Goal: Use online tool/utility: Utilize a website feature to perform a specific function

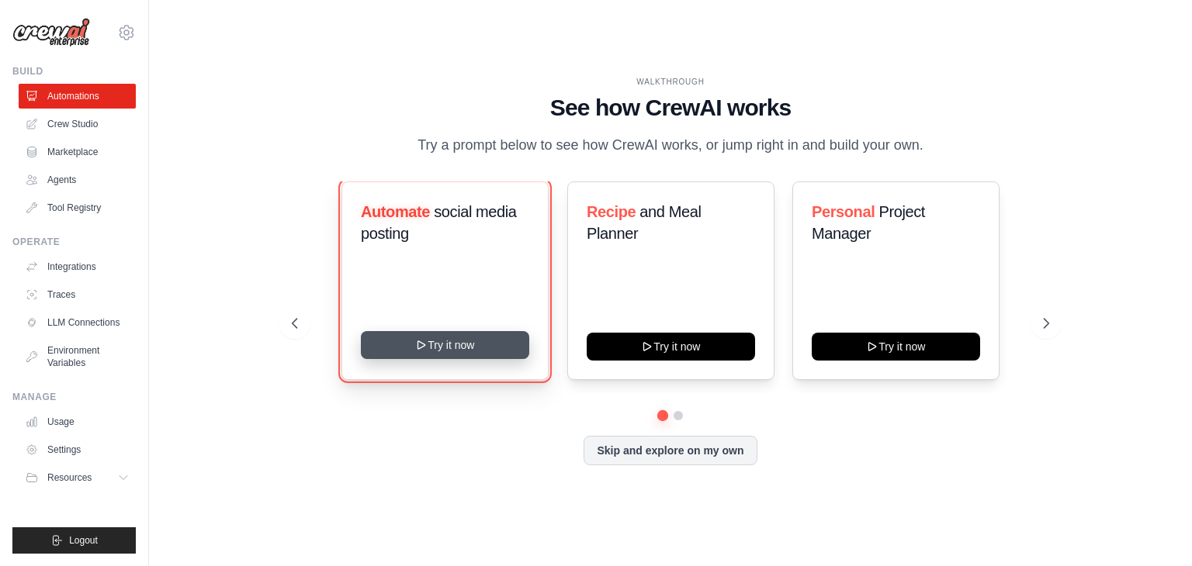
click at [431, 351] on button "Try it now" at bounding box center [445, 345] width 168 height 28
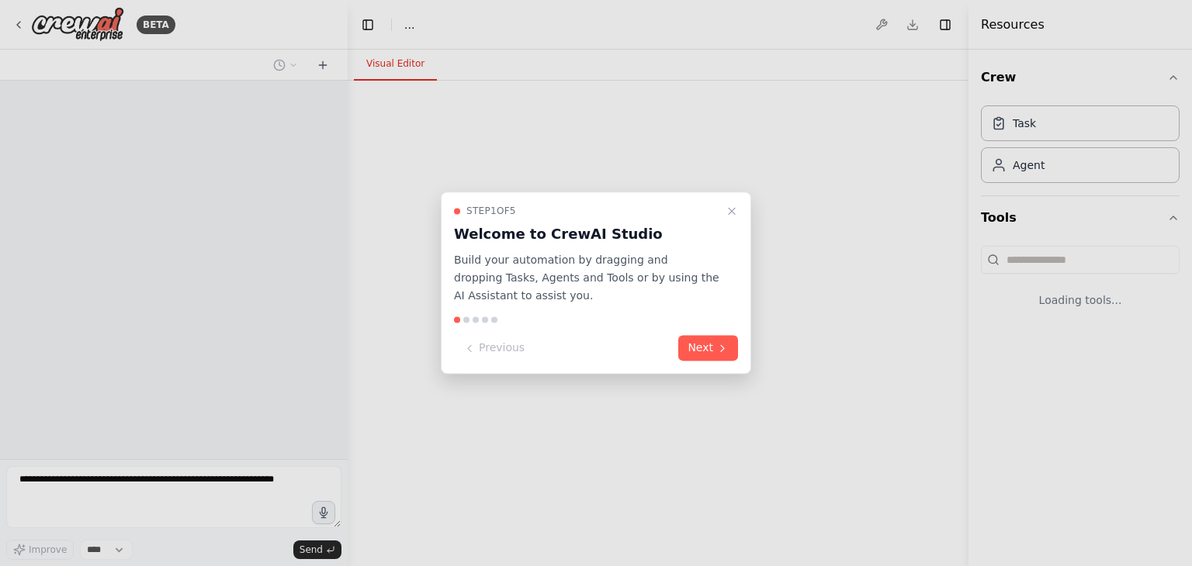
select select "****"
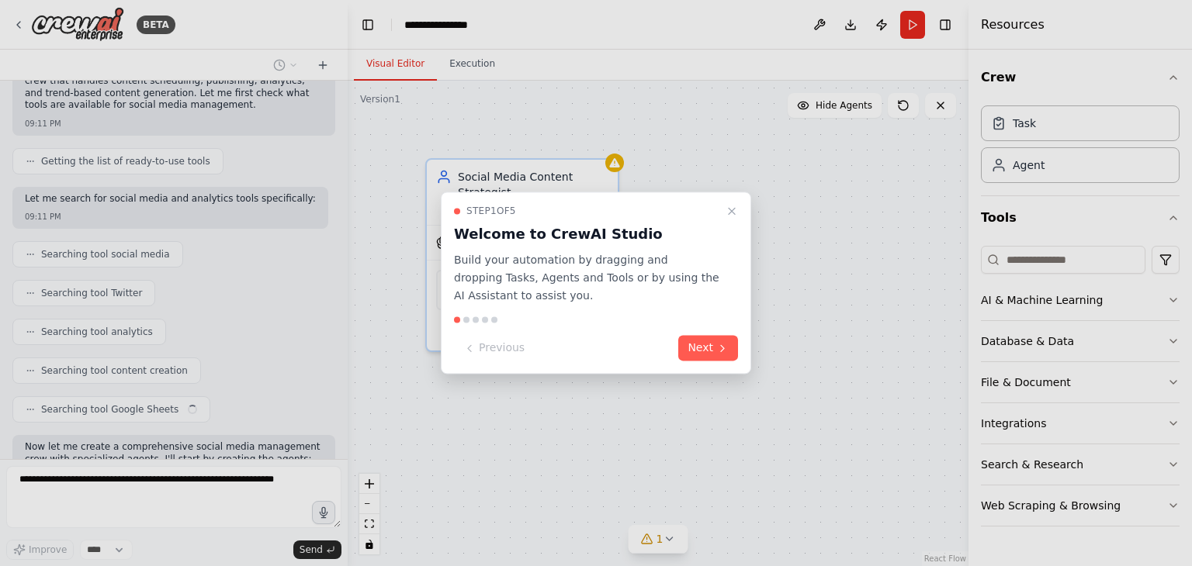
scroll to position [337, 0]
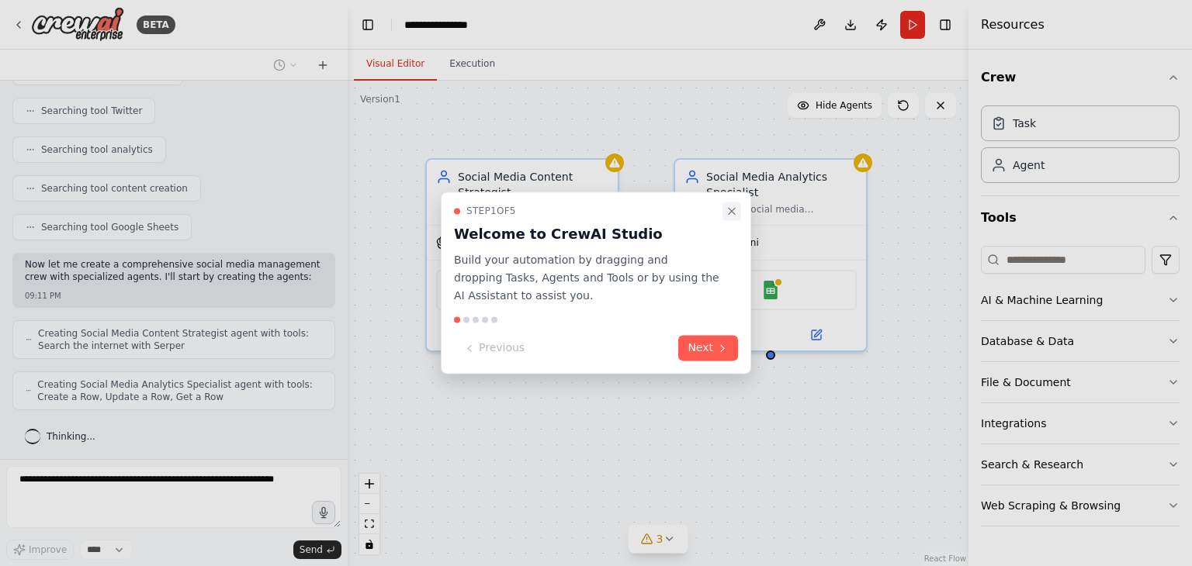
click at [730, 210] on icon "Close walkthrough" at bounding box center [731, 211] width 6 height 6
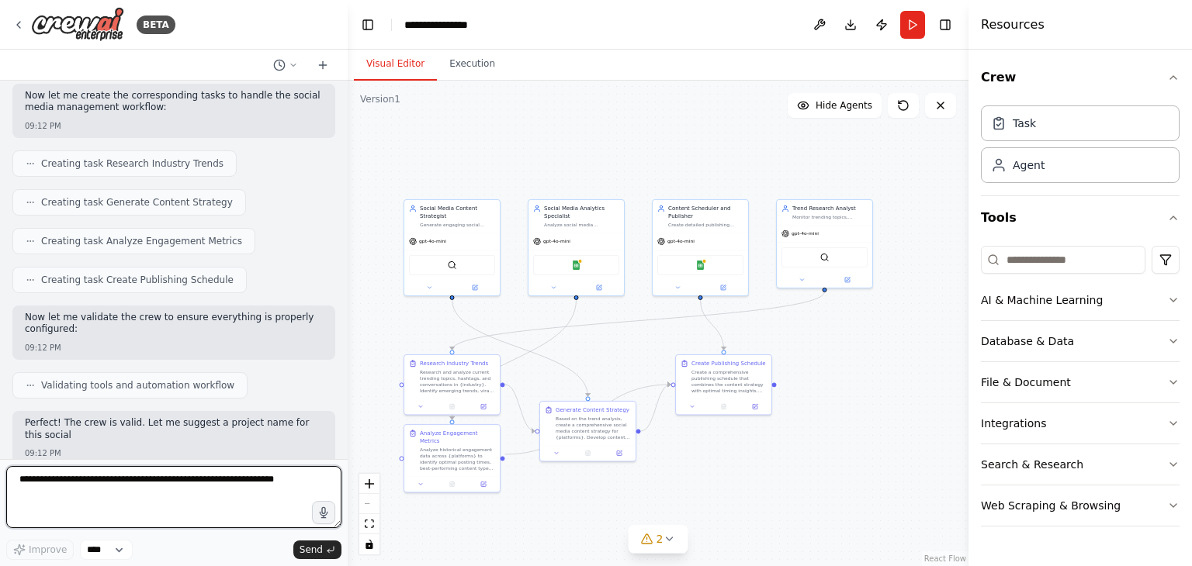
scroll to position [791, 0]
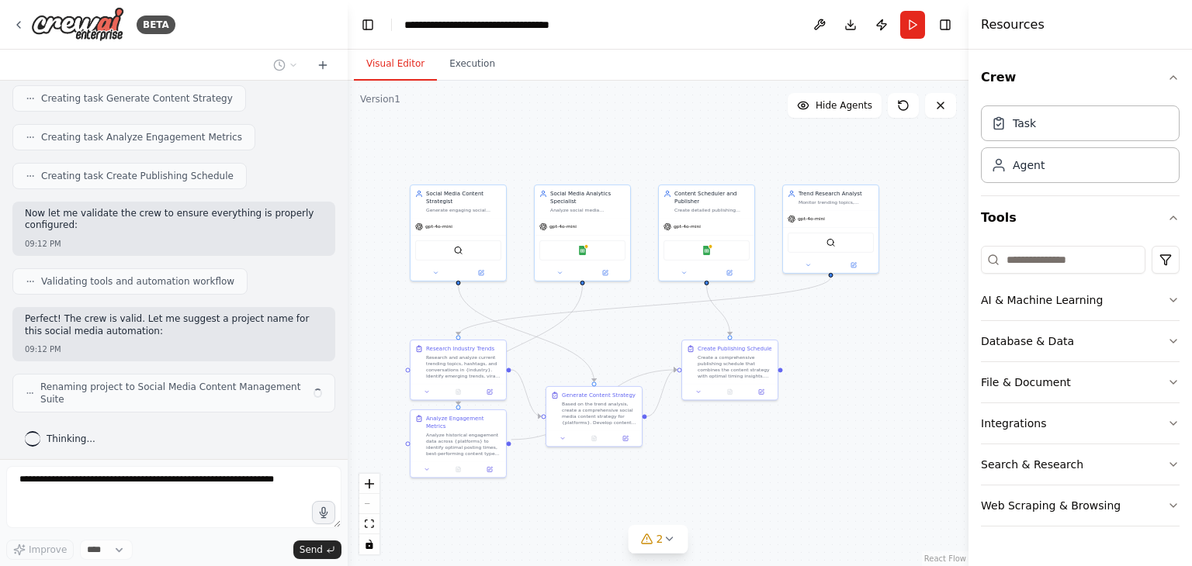
drag, startPoint x: 775, startPoint y: 472, endPoint x: 652, endPoint y: 346, distance: 176.1
click at [652, 346] on div ".deletable-edge-delete-btn { width: 20px; height: 20px; border: 0px solid #ffff…" at bounding box center [658, 324] width 621 height 486
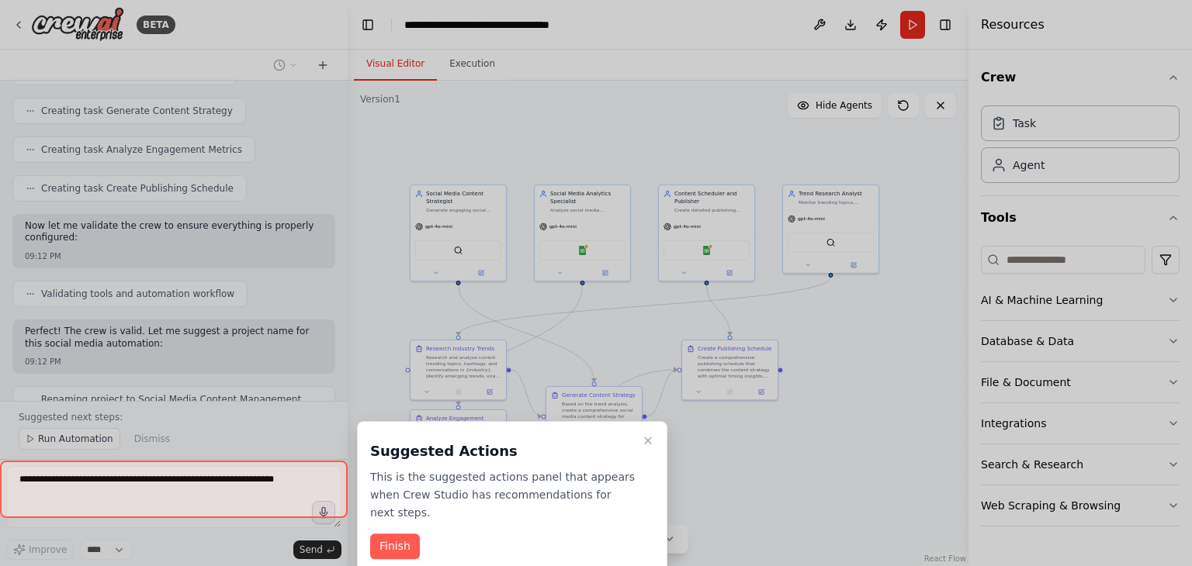
scroll to position [883, 0]
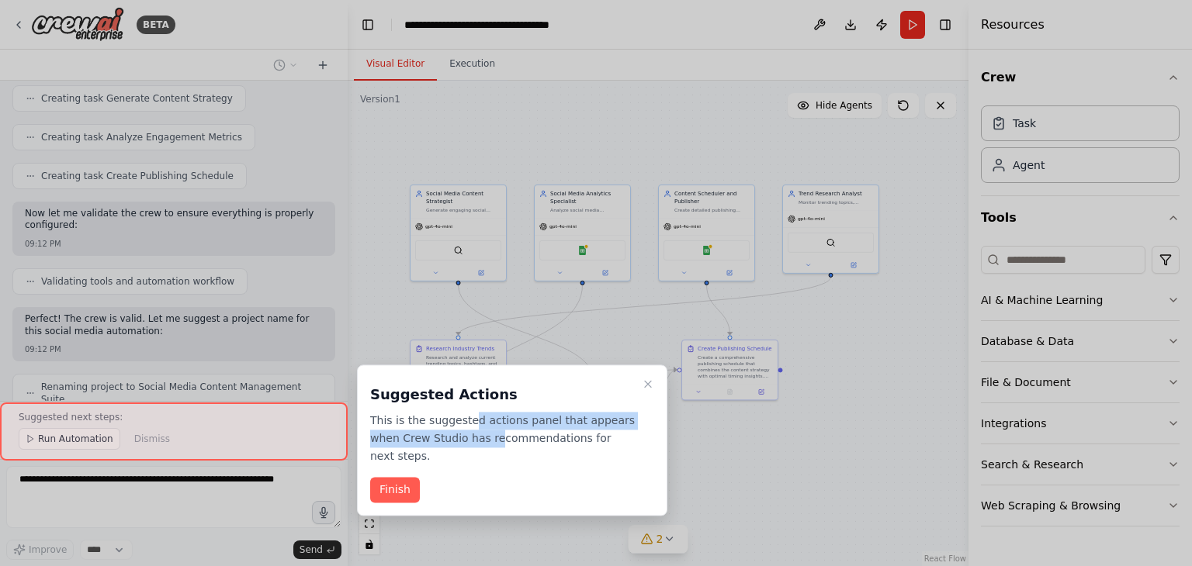
drag, startPoint x: 461, startPoint y: 413, endPoint x: 458, endPoint y: 432, distance: 18.9
click at [458, 432] on p "This is the suggested actions panel that appears when Crew Studio has recommend…" at bounding box center [502, 438] width 265 height 53
click at [387, 478] on button "Finish" at bounding box center [395, 491] width 50 height 26
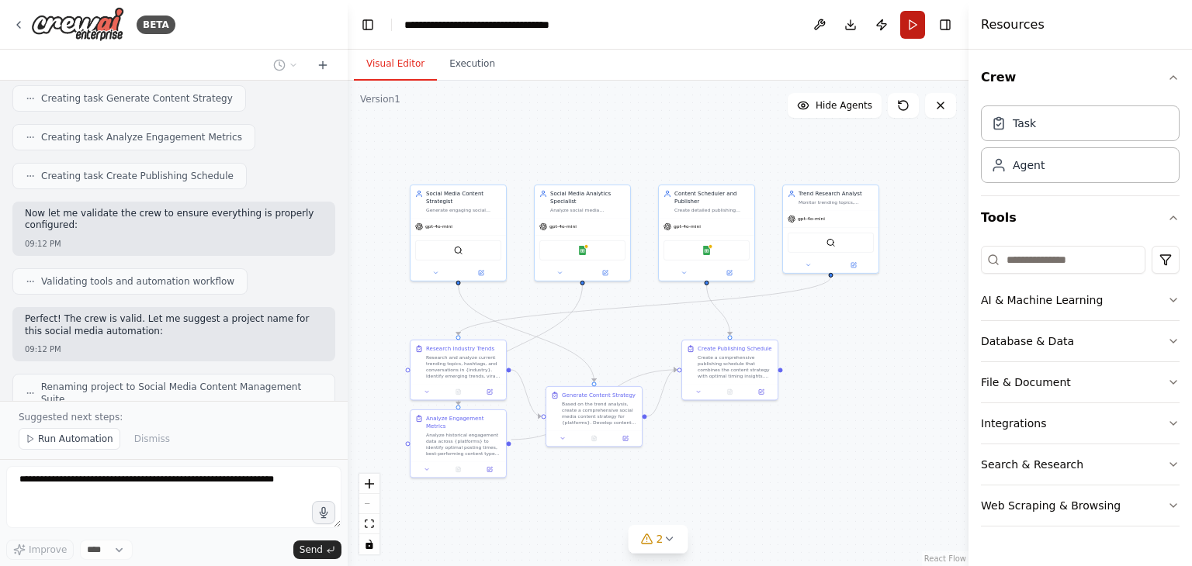
click at [923, 26] on button "Run" at bounding box center [912, 25] width 25 height 28
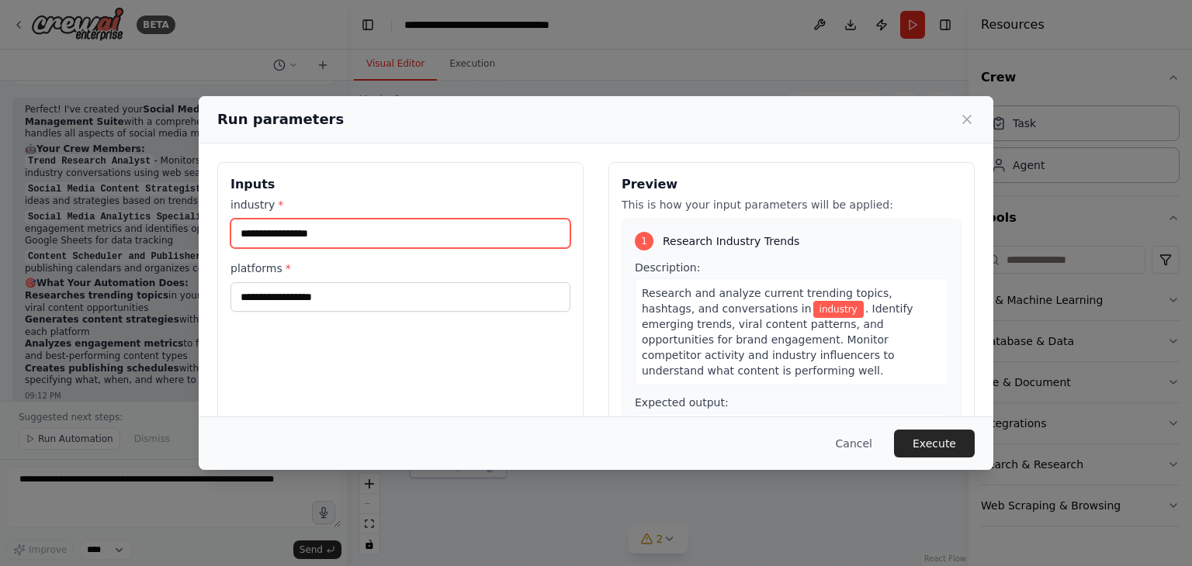
click at [334, 247] on input "industry *" at bounding box center [400, 233] width 340 height 29
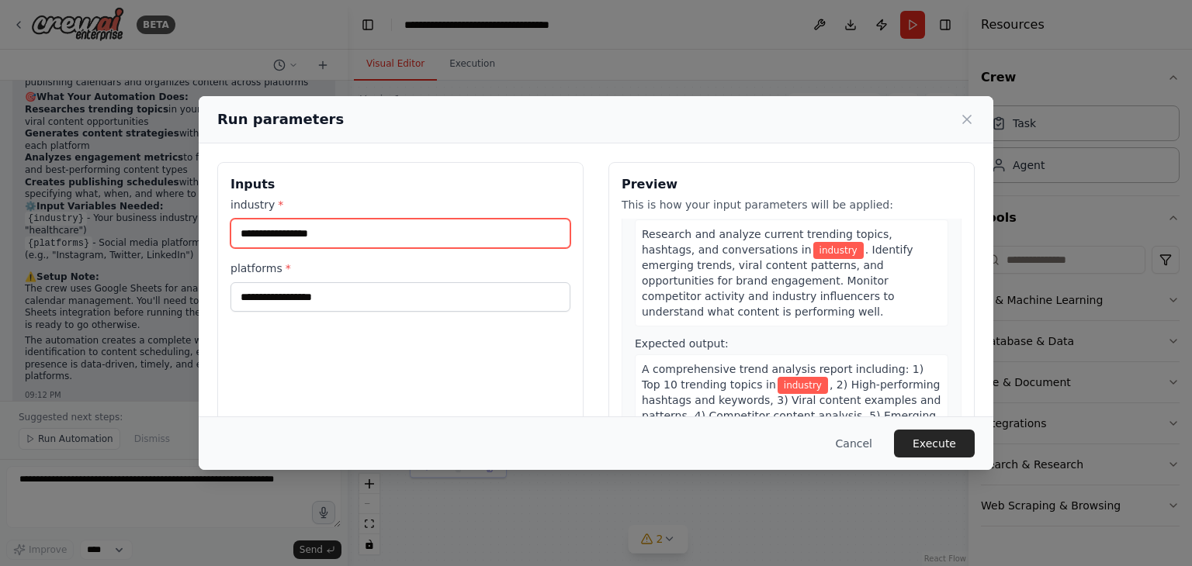
scroll to position [25, 0]
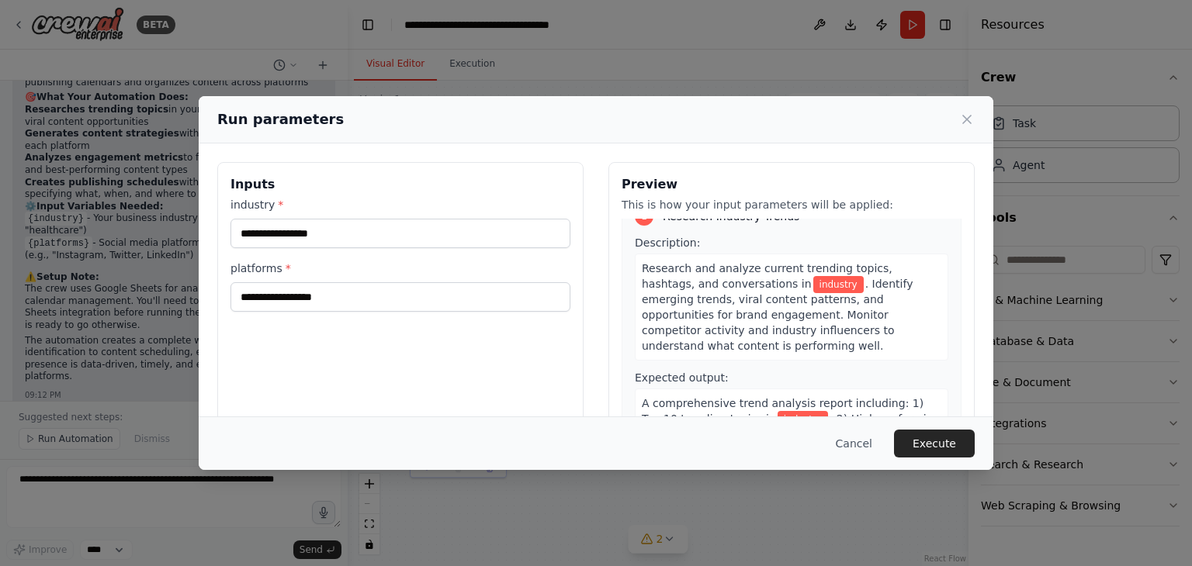
click at [813, 282] on span "industry" at bounding box center [838, 284] width 50 height 17
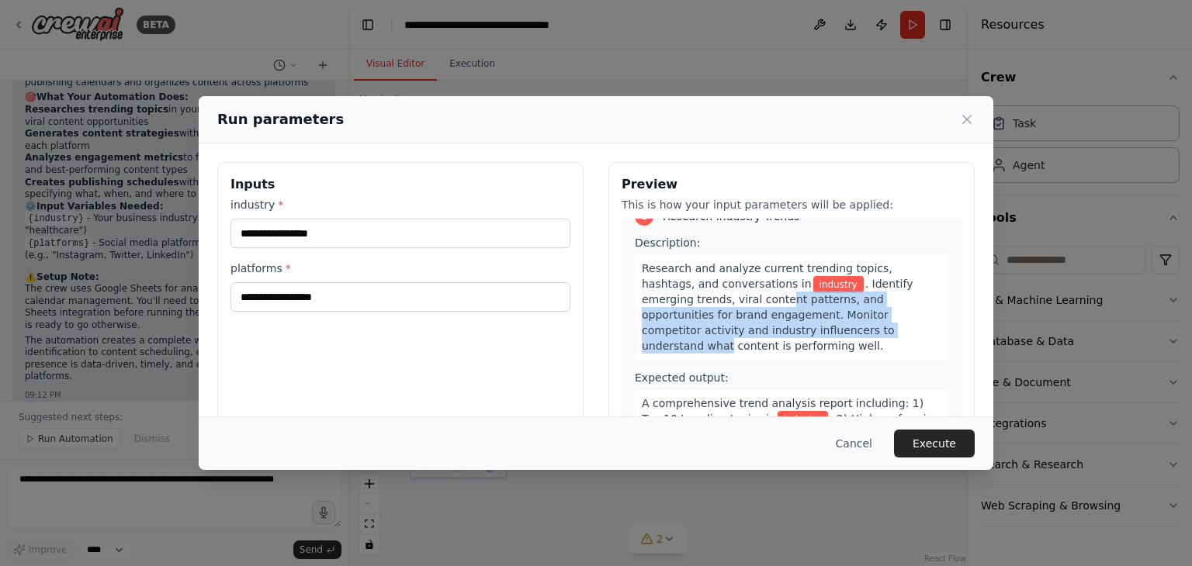
drag, startPoint x: 684, startPoint y: 302, endPoint x: 794, endPoint y: 335, distance: 115.1
click at [794, 335] on span ". Identify emerging trends, viral content patterns, and opportunities for brand…" at bounding box center [777, 315] width 271 height 74
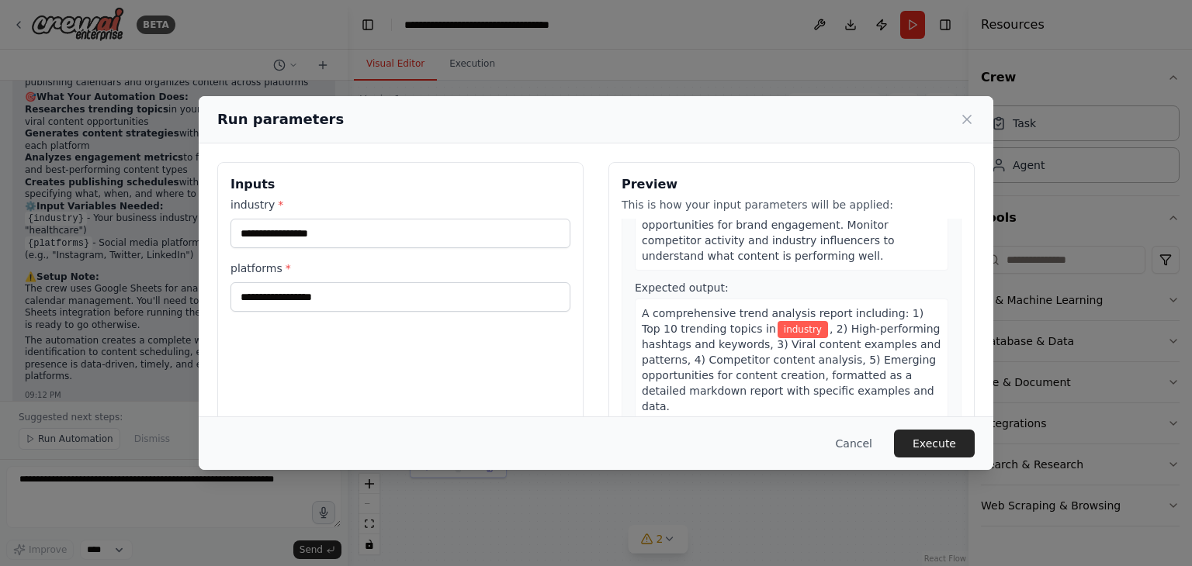
scroll to position [118, 0]
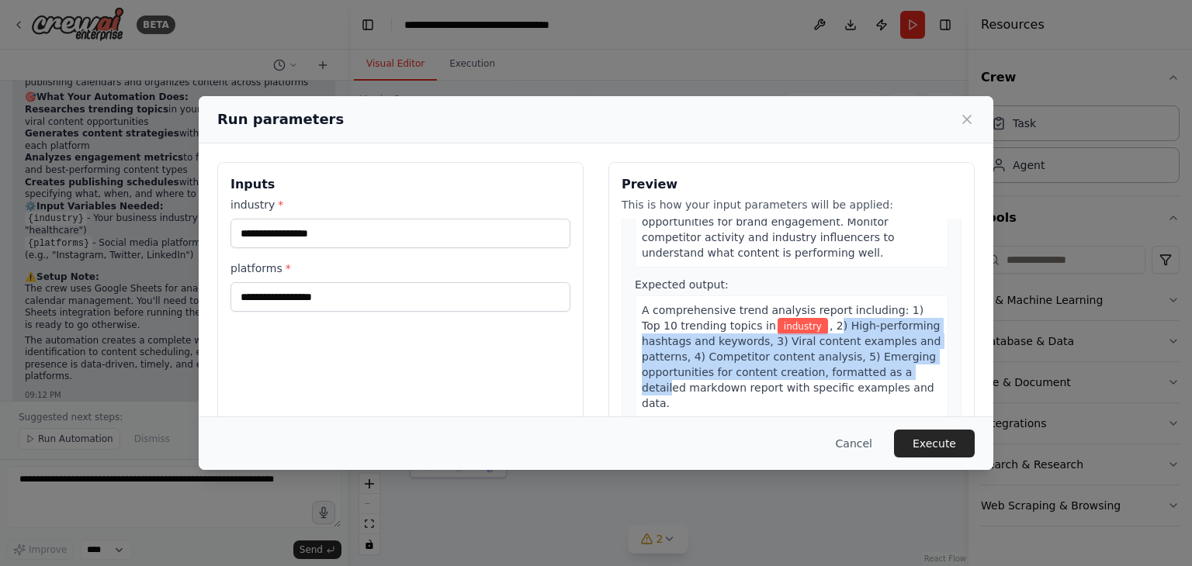
drag, startPoint x: 783, startPoint y: 310, endPoint x: 821, endPoint y: 365, distance: 66.9
click at [821, 365] on div "A comprehensive trend analysis report including: 1) Top 10 trending topics in i…" at bounding box center [791, 357] width 313 height 123
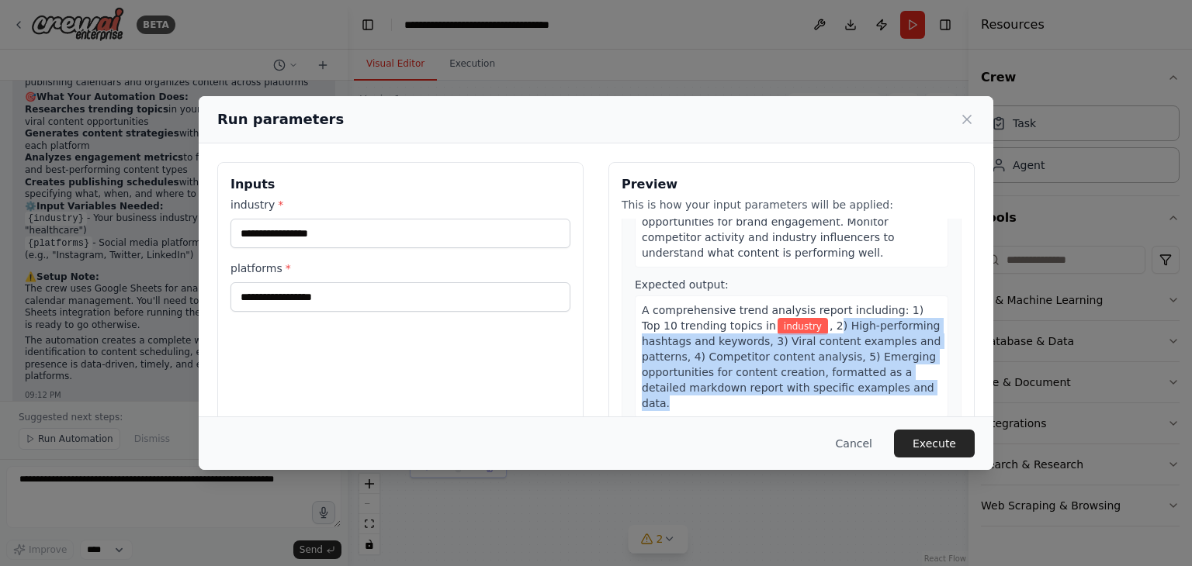
click at [821, 365] on div "A comprehensive trend analysis report including: 1) Top 10 trending topics in i…" at bounding box center [791, 357] width 313 height 123
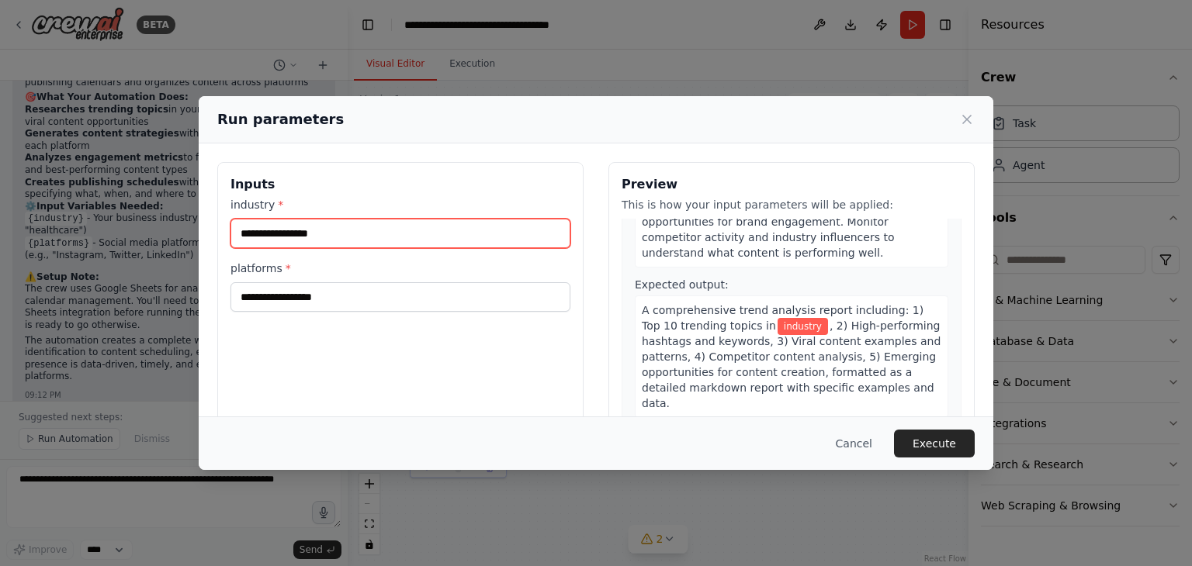
click at [339, 242] on input "industry *" at bounding box center [400, 233] width 340 height 29
type input "*"
type input "**********"
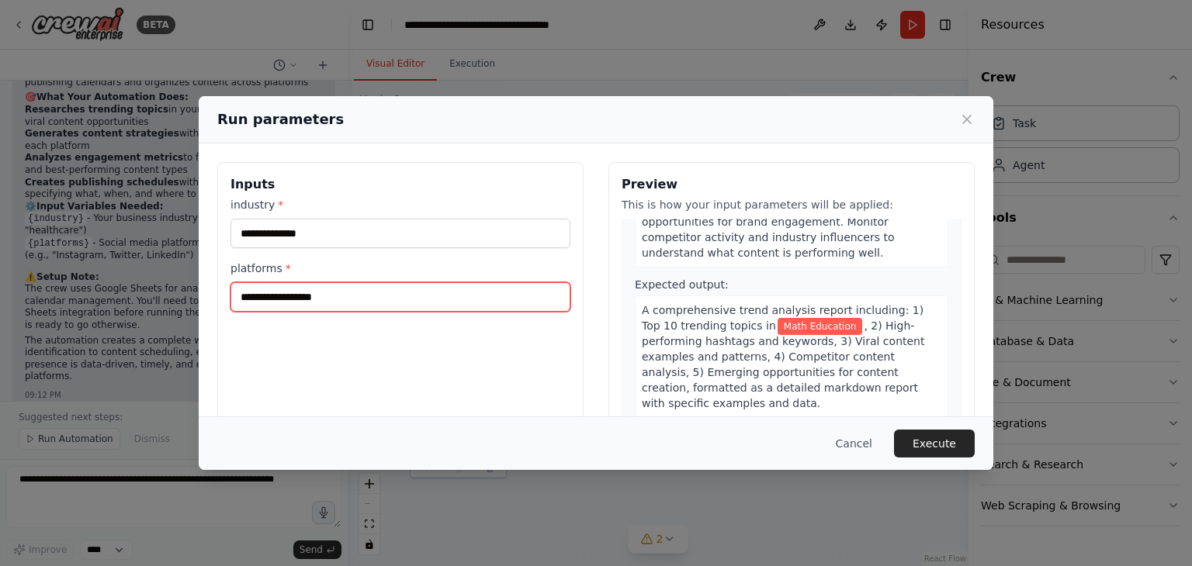
click at [346, 289] on input "platforms *" at bounding box center [400, 296] width 340 height 29
type input "*******"
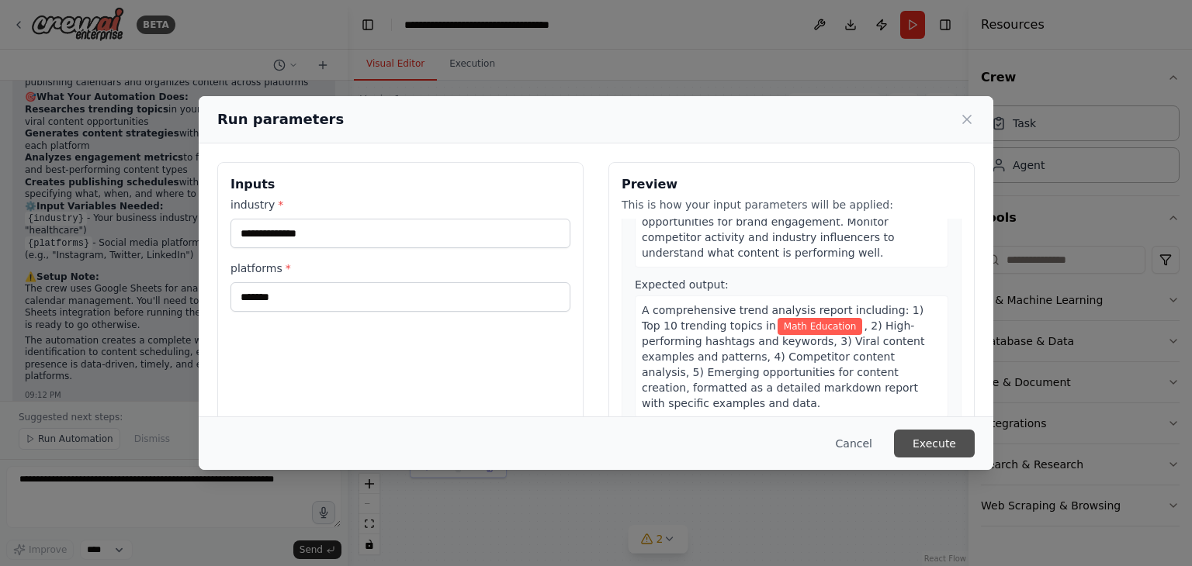
click at [943, 449] on button "Execute" at bounding box center [934, 444] width 81 height 28
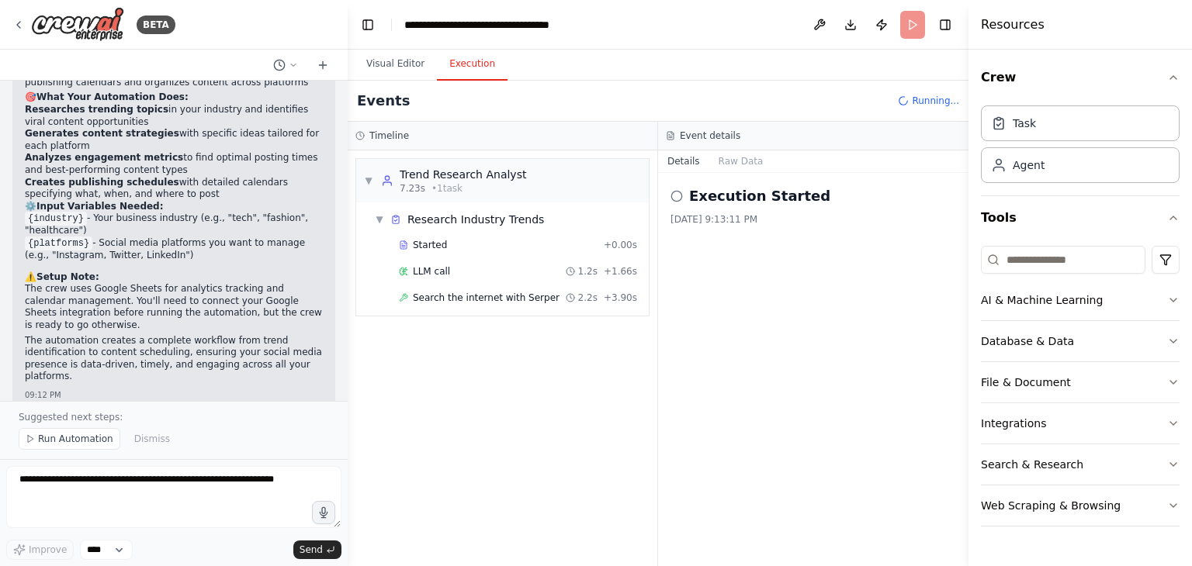
click at [460, 55] on button "Execution" at bounding box center [472, 64] width 71 height 33
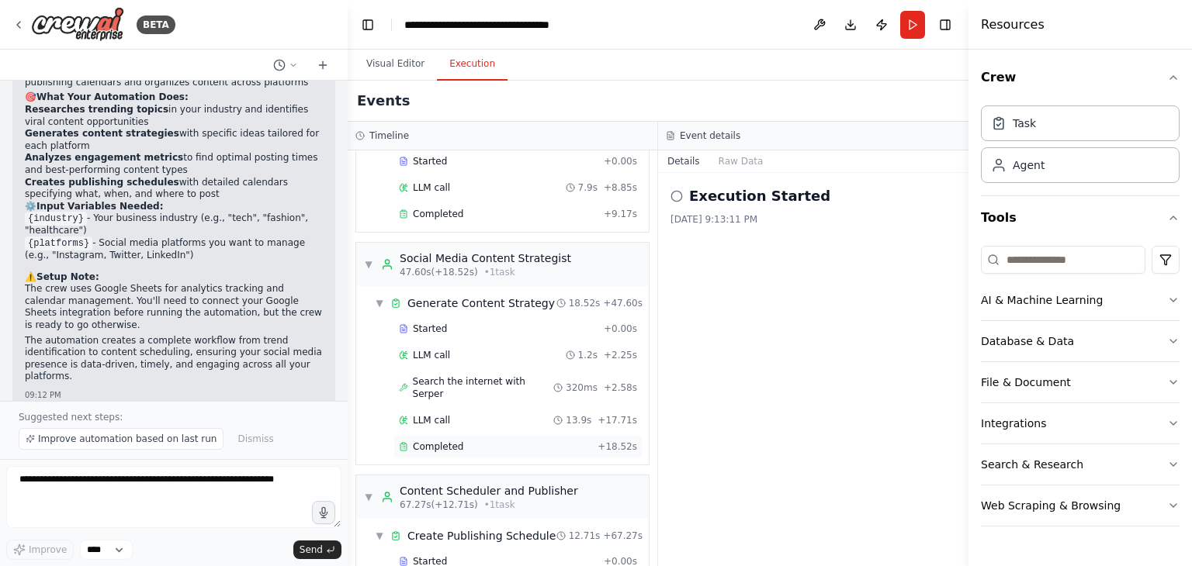
scroll to position [525, 0]
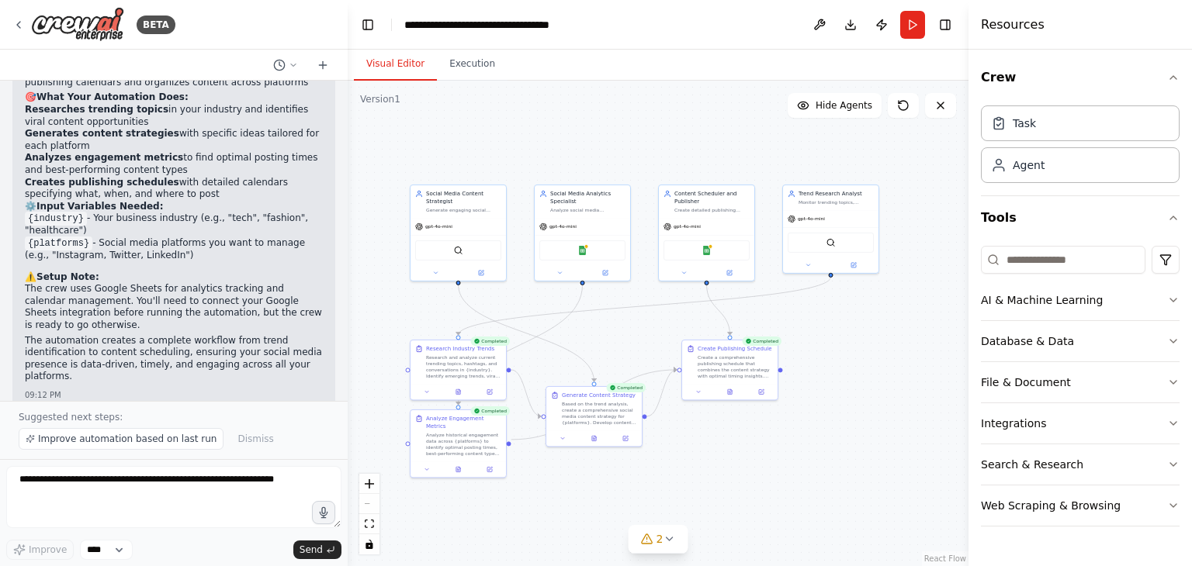
click at [401, 53] on button "Visual Editor" at bounding box center [395, 64] width 83 height 33
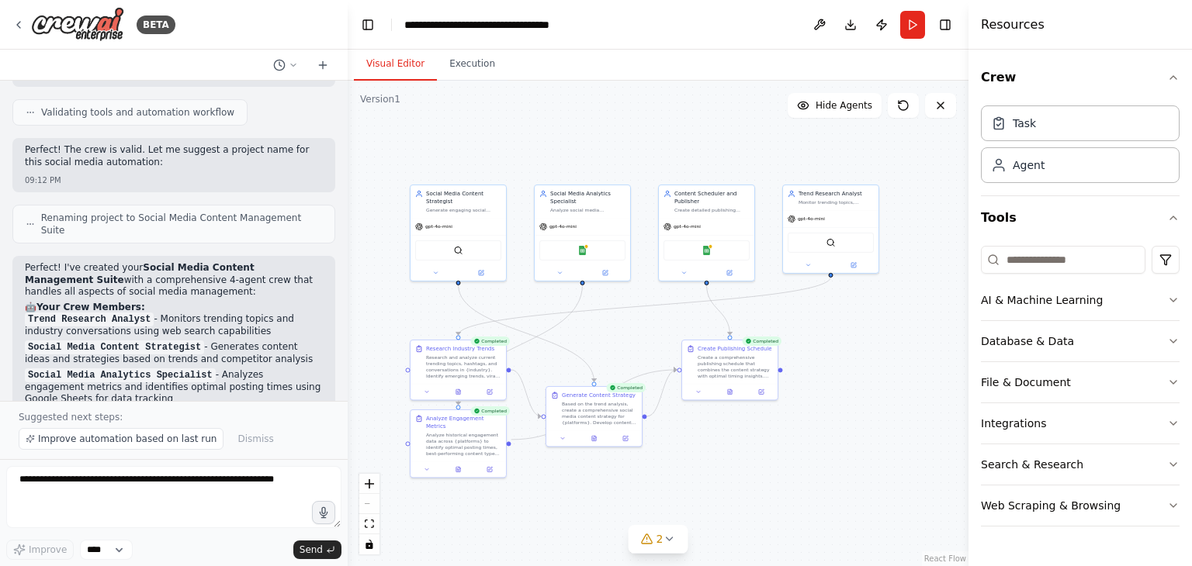
scroll to position [1396, 0]
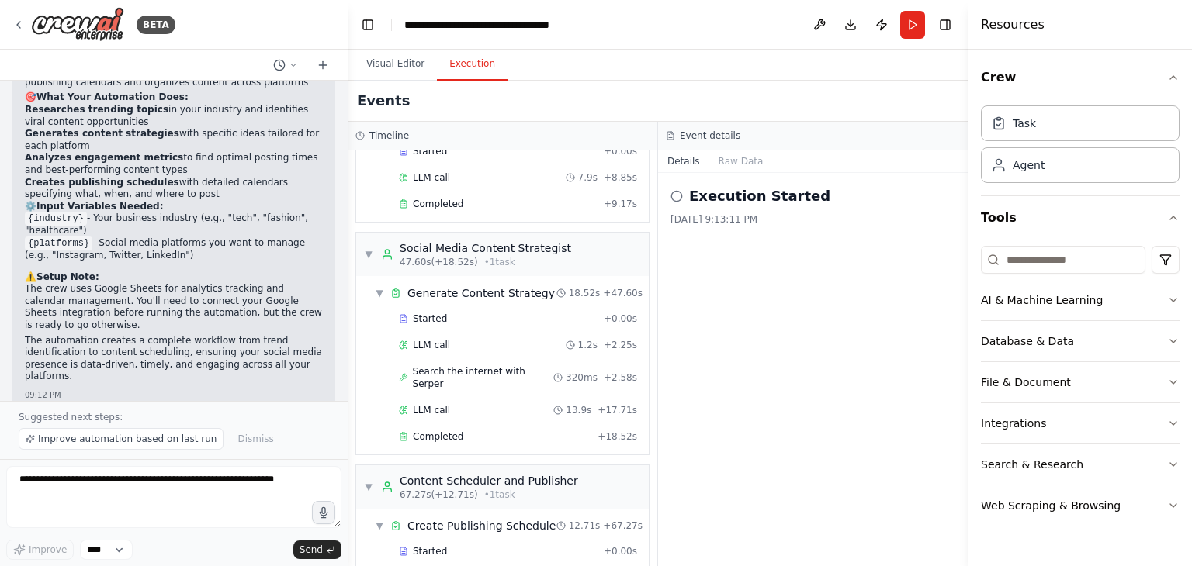
click at [475, 78] on button "Execution" at bounding box center [472, 64] width 71 height 33
click at [735, 152] on button "Raw Data" at bounding box center [741, 161] width 64 height 22
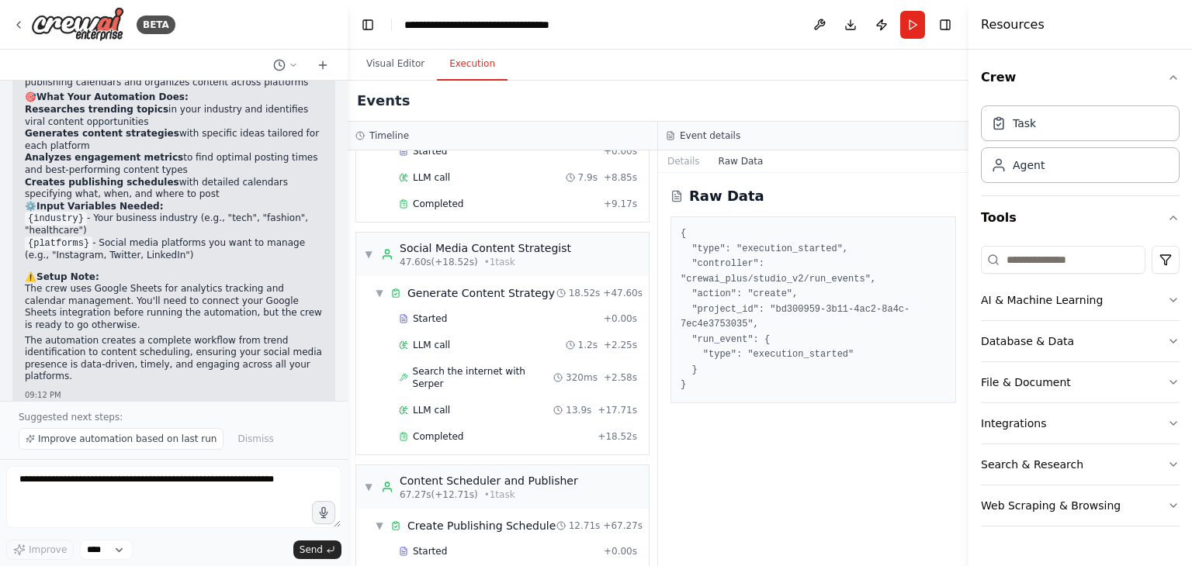
click at [709, 160] on button "Raw Data" at bounding box center [741, 161] width 64 height 22
click at [692, 162] on button "Details" at bounding box center [683, 161] width 51 height 22
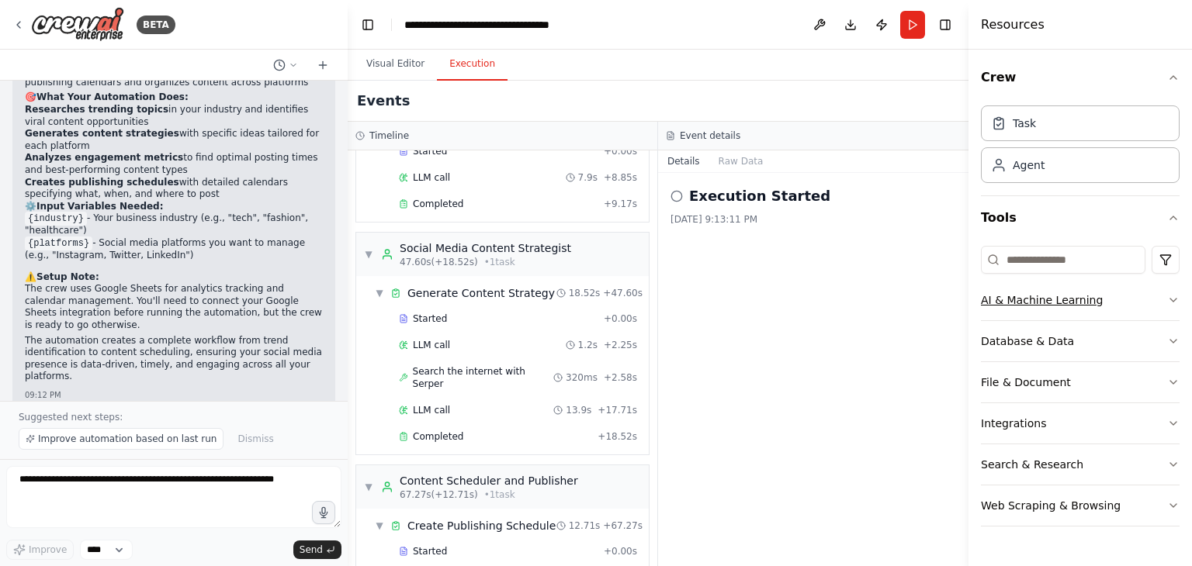
click at [1061, 306] on div "AI & Machine Learning" at bounding box center [1042, 300] width 122 height 16
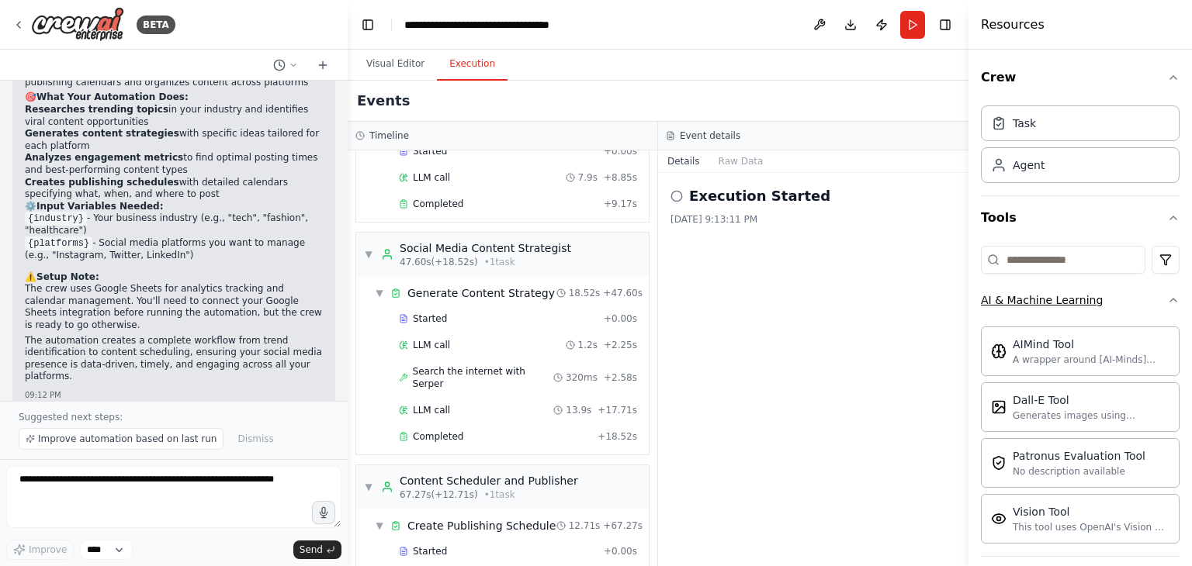
click at [1061, 306] on div "AI & Machine Learning" at bounding box center [1042, 300] width 122 height 16
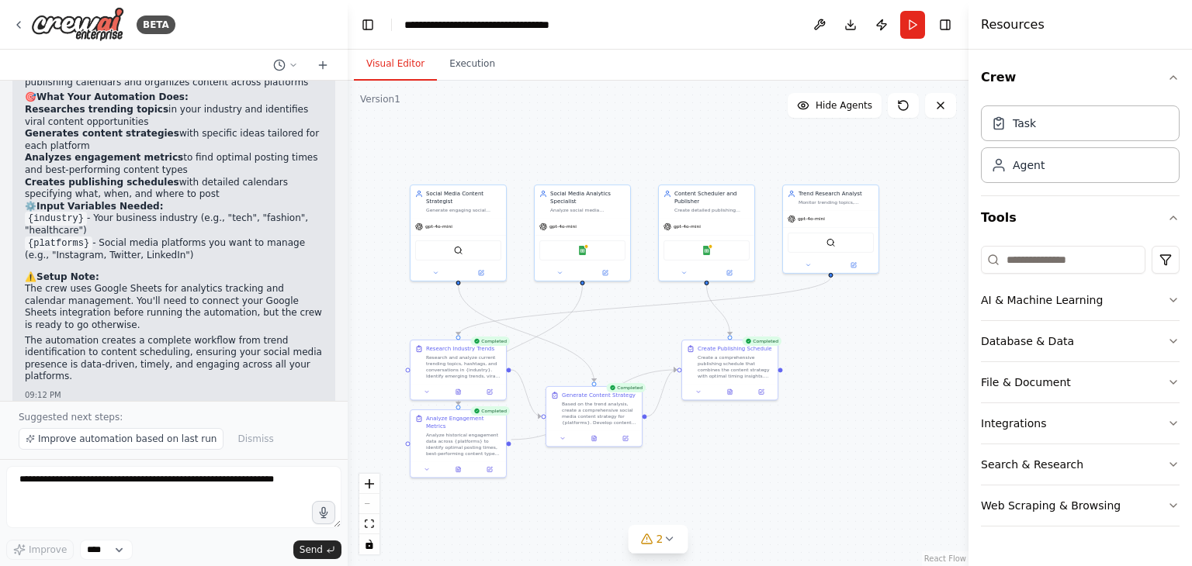
click at [388, 65] on button "Visual Editor" at bounding box center [395, 64] width 83 height 33
click at [663, 549] on button "2" at bounding box center [658, 539] width 60 height 29
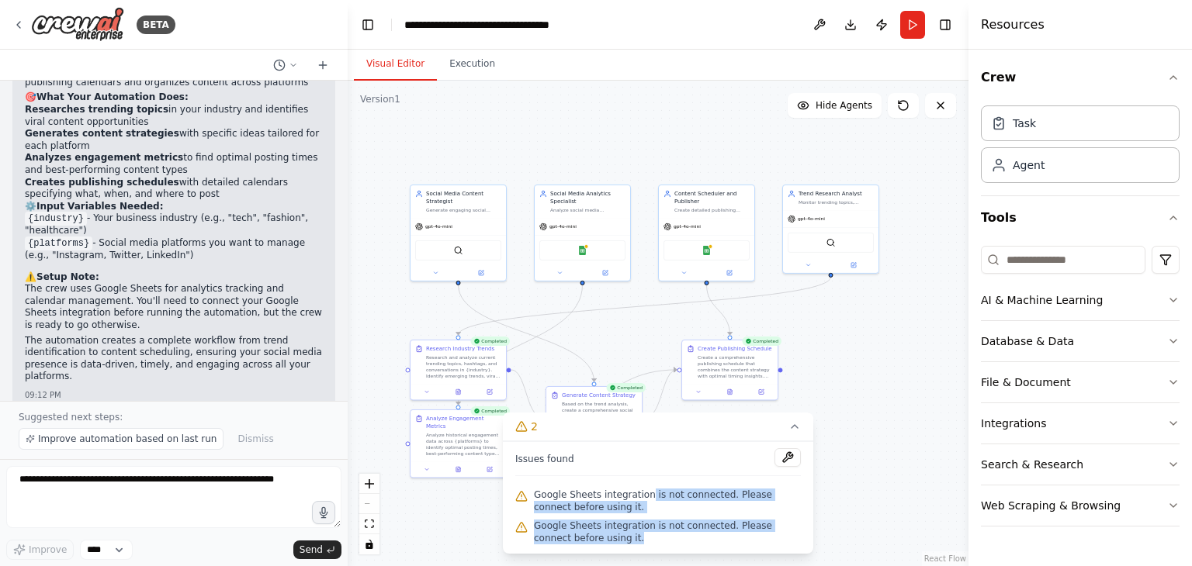
drag, startPoint x: 641, startPoint y: 496, endPoint x: 617, endPoint y: 535, distance: 45.0
click at [617, 535] on div "Issues found Google Sheets integration is not connected. Please connect before …" at bounding box center [658, 497] width 310 height 112
click at [617, 535] on span "Google Sheets integration is not connected. Please connect before using it." at bounding box center [667, 532] width 267 height 25
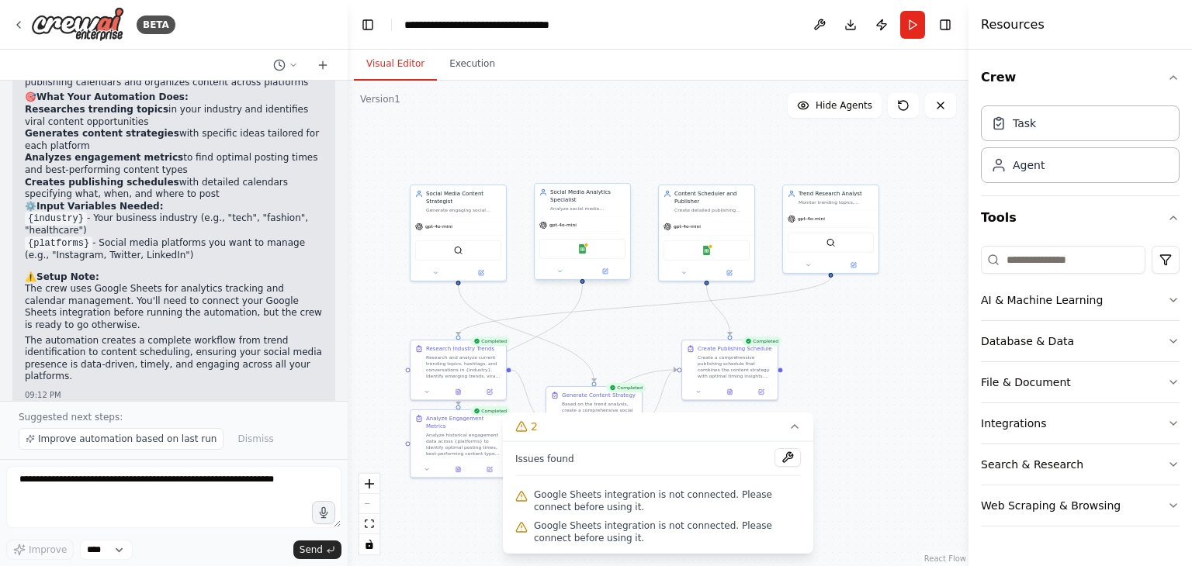
click at [588, 248] on div "Google Sheets" at bounding box center [582, 249] width 86 height 20
click at [598, 268] on button at bounding box center [605, 271] width 44 height 9
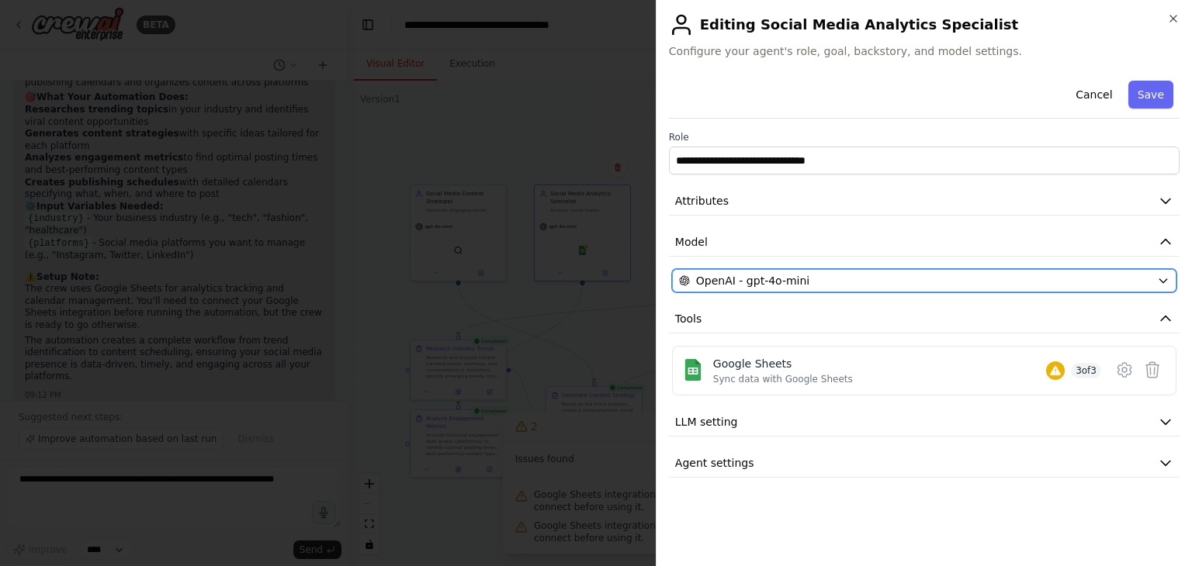
click at [877, 284] on div "OpenAI - gpt-4o-mini" at bounding box center [915, 281] width 472 height 16
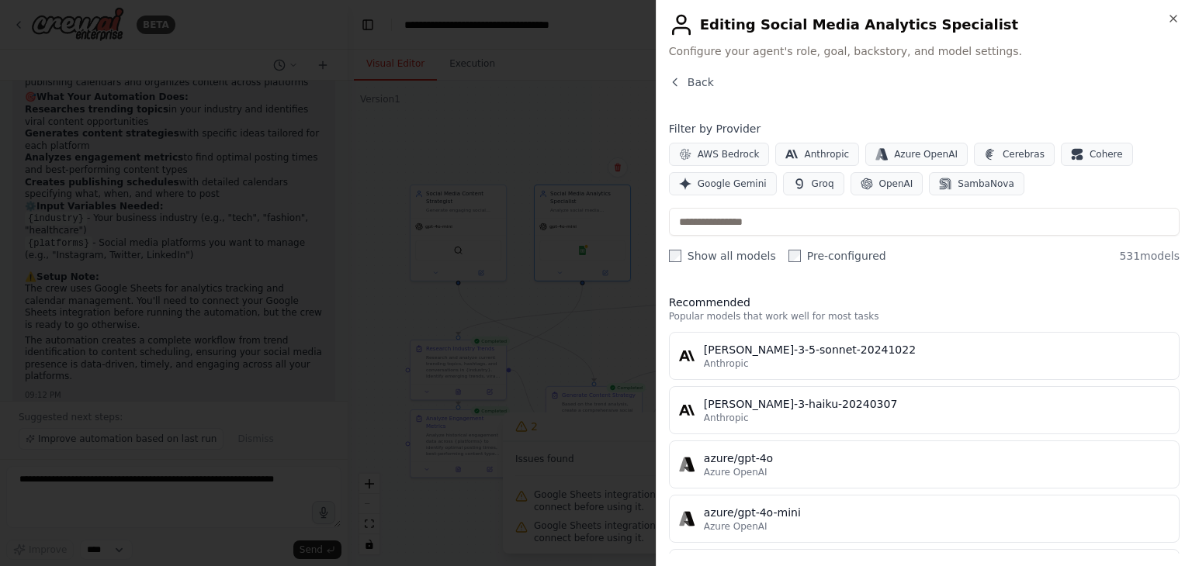
scroll to position [0, 0]
click at [960, 225] on input "text" at bounding box center [924, 222] width 510 height 28
click at [1173, 16] on icon "button" at bounding box center [1173, 18] width 12 height 12
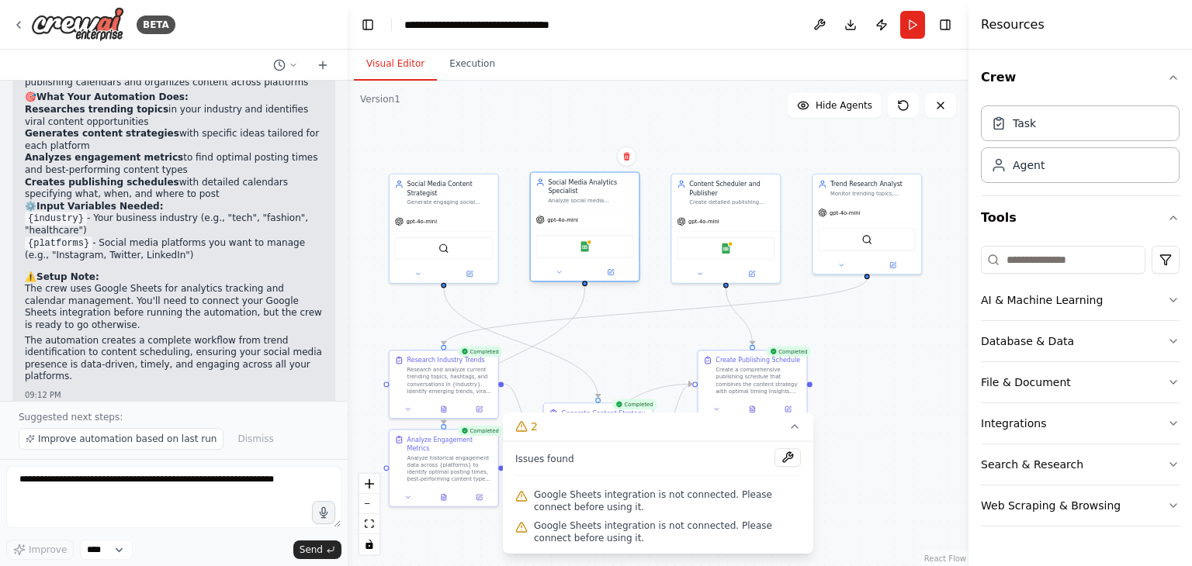
click at [585, 252] on div "Google Sheets" at bounding box center [585, 246] width 98 height 23
click at [560, 274] on icon at bounding box center [558, 271] width 7 height 7
click at [598, 264] on div at bounding box center [585, 273] width 109 height 18
click at [611, 267] on button at bounding box center [611, 272] width 50 height 11
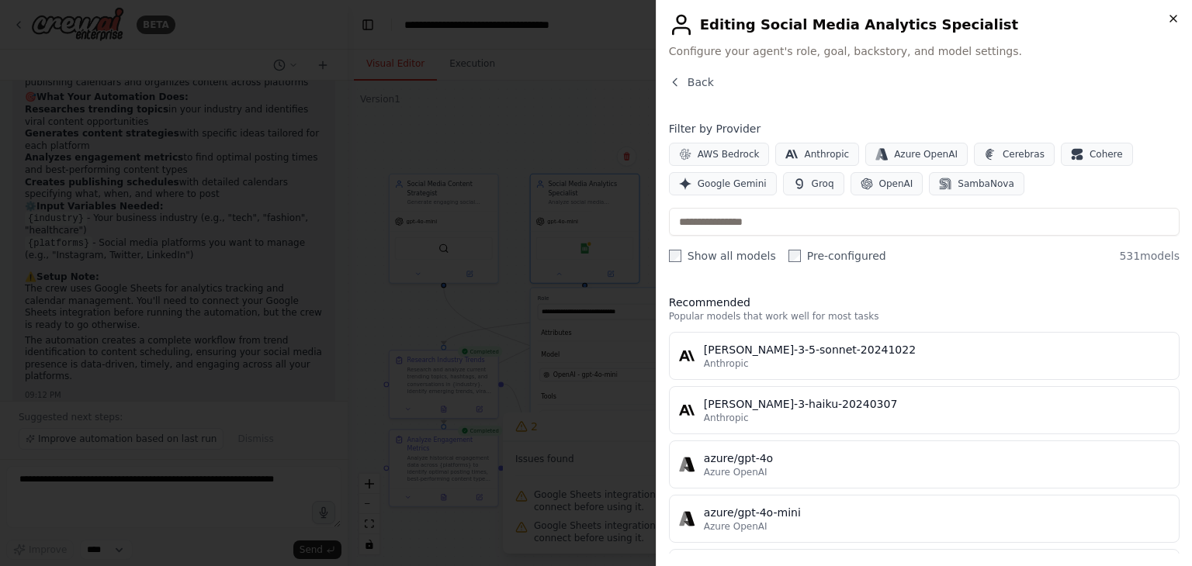
click at [1178, 16] on icon "button" at bounding box center [1173, 18] width 12 height 12
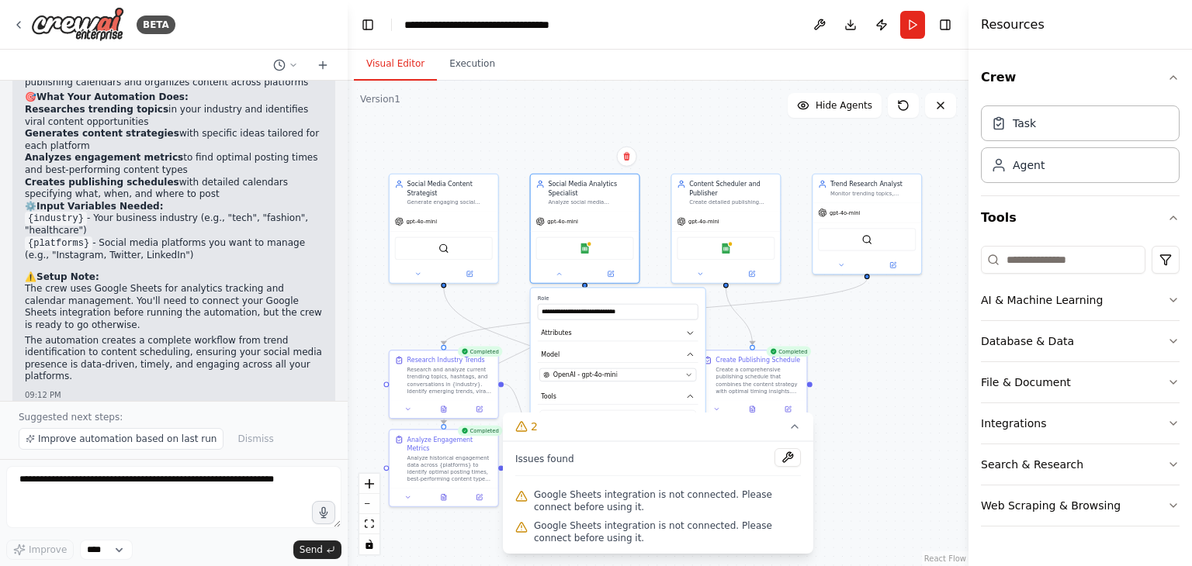
click at [888, 327] on div ".deletable-edge-delete-btn { width: 20px; height: 20px; border: 0px solid #ffff…" at bounding box center [658, 324] width 621 height 486
click at [563, 268] on button at bounding box center [559, 272] width 50 height 11
